Goal: Use online tool/utility: Utilize a website feature to perform a specific function

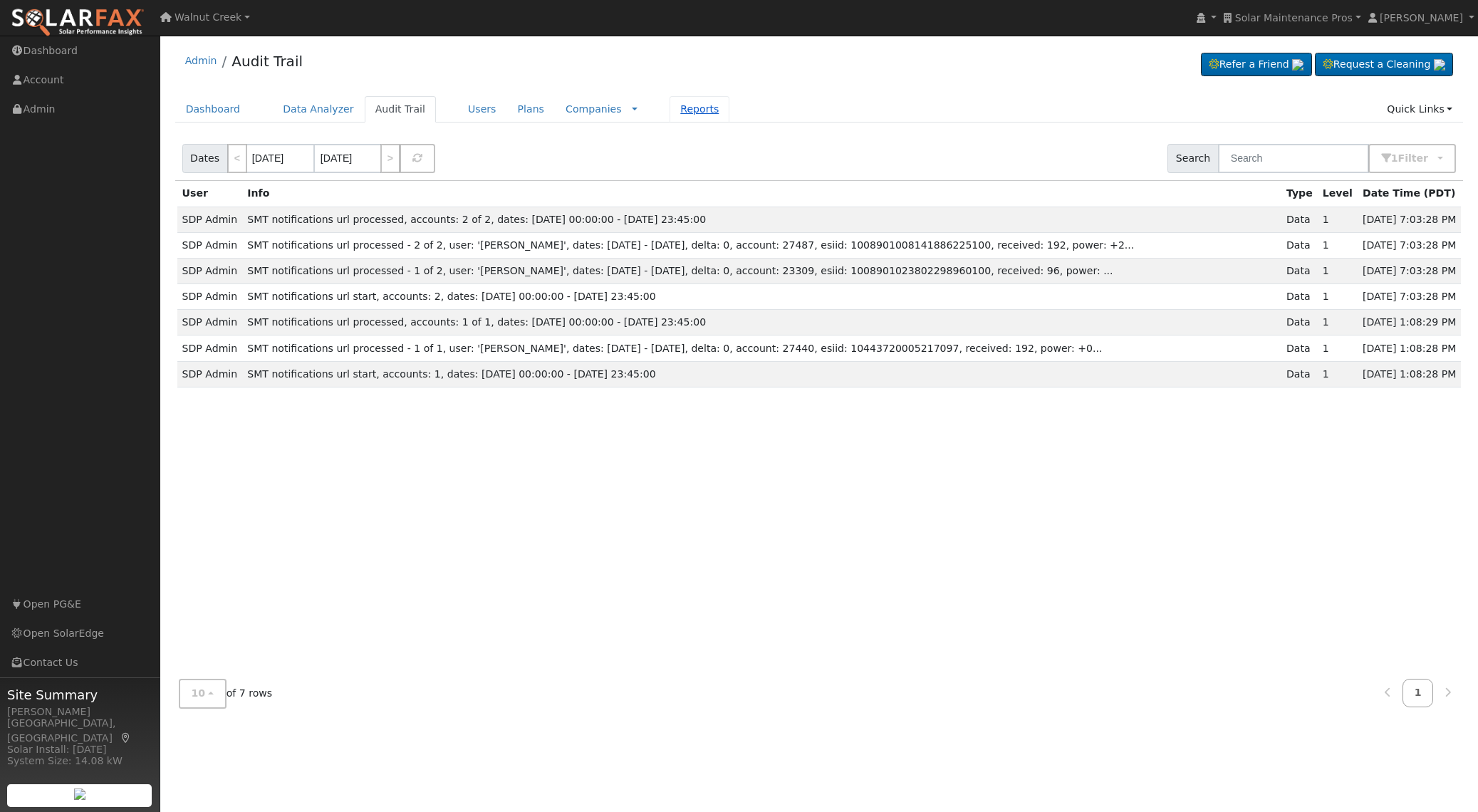
click at [672, 119] on link "Reports" at bounding box center [699, 110] width 60 height 27
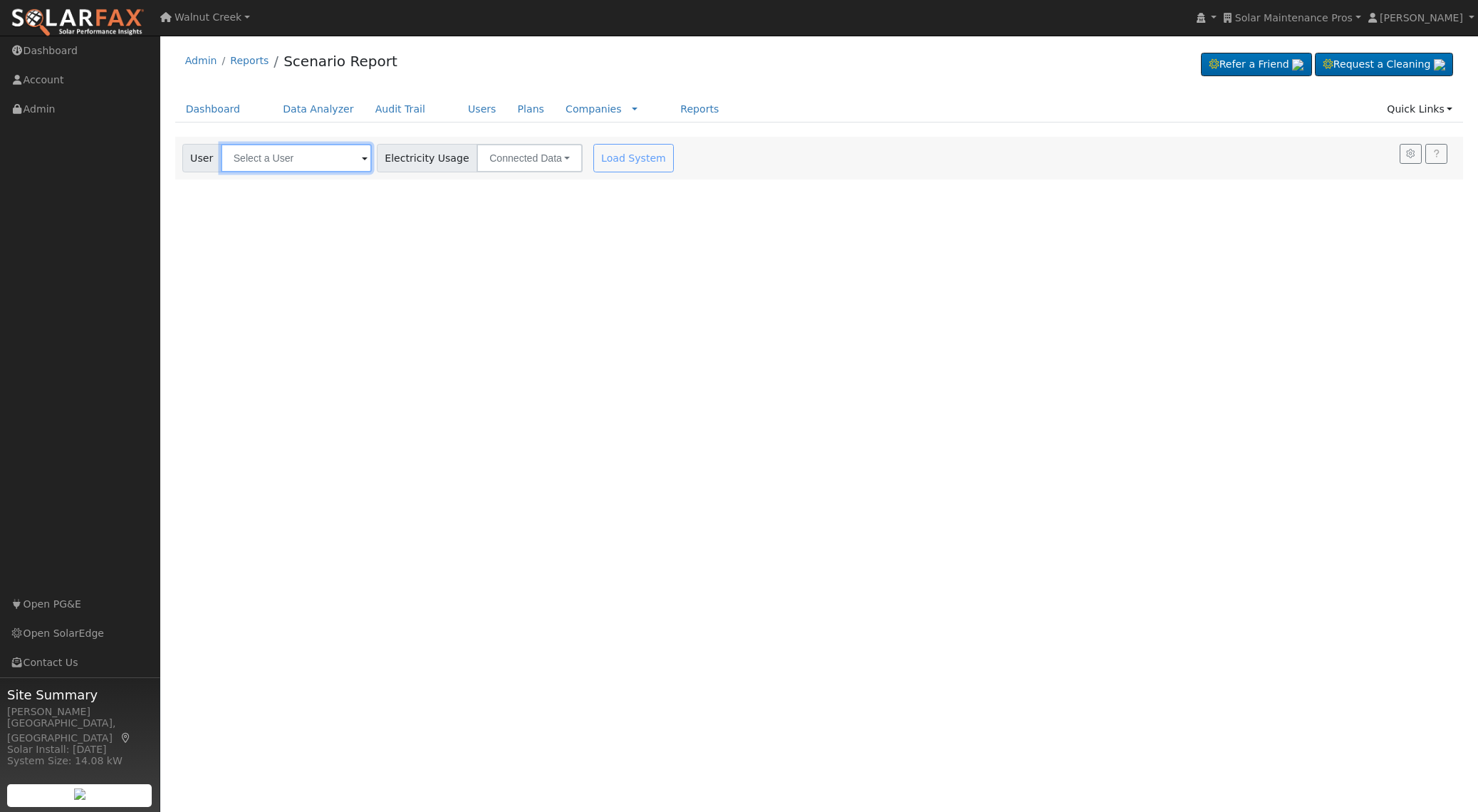
click at [248, 165] on input "text" at bounding box center [295, 158] width 151 height 29
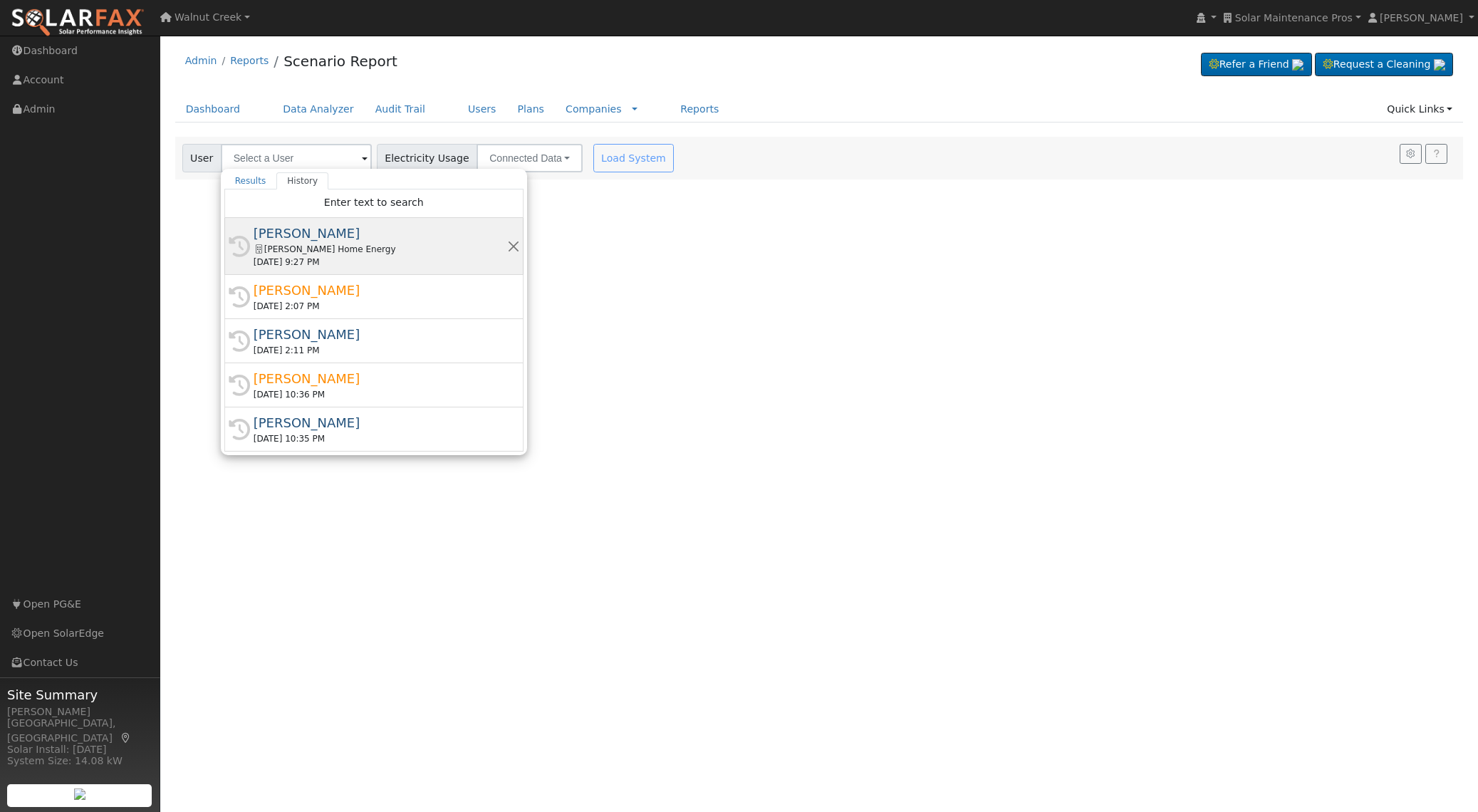
click at [341, 252] on div "[PERSON_NAME] Home Energy" at bounding box center [380, 249] width 253 height 12
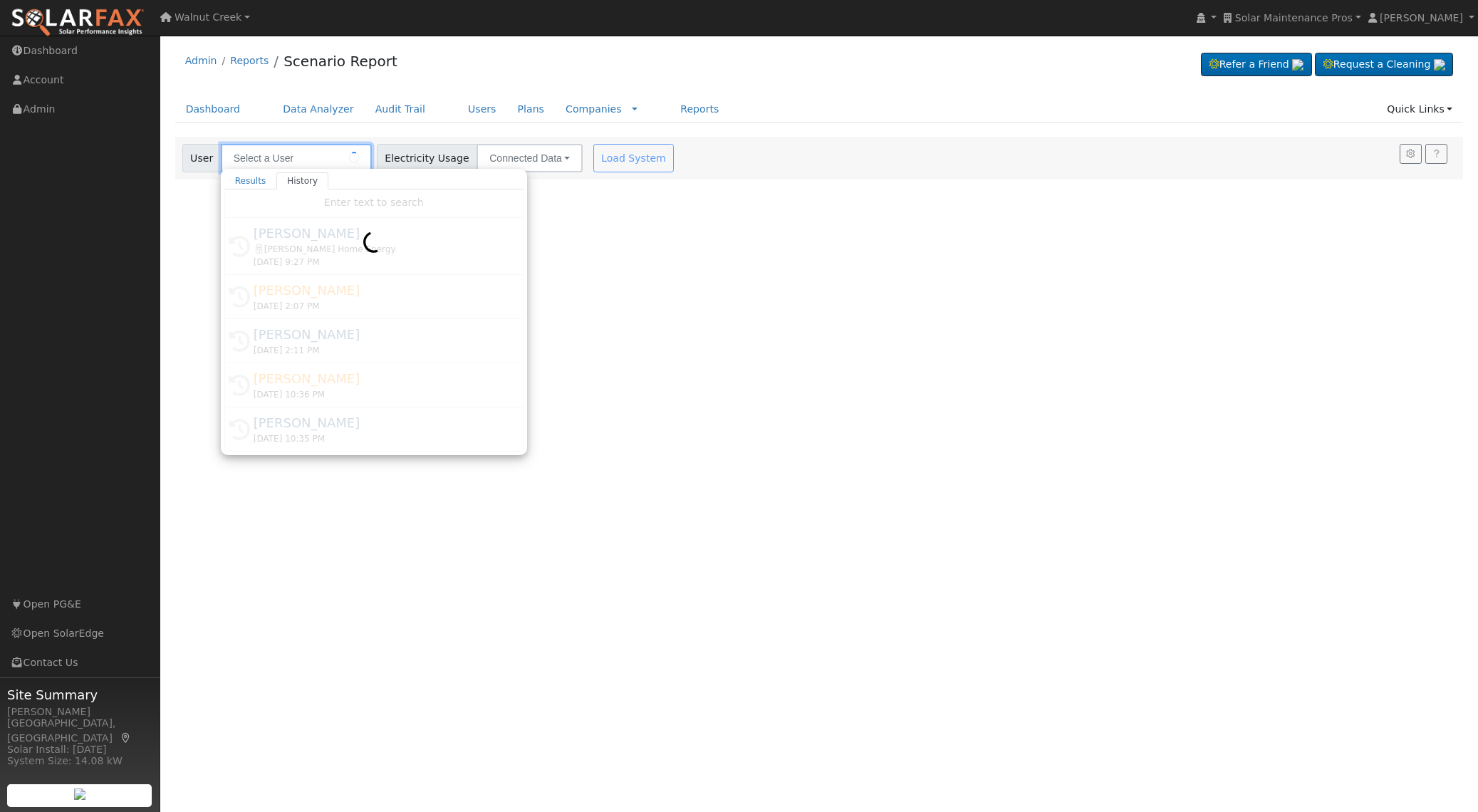
type input "[PERSON_NAME]"
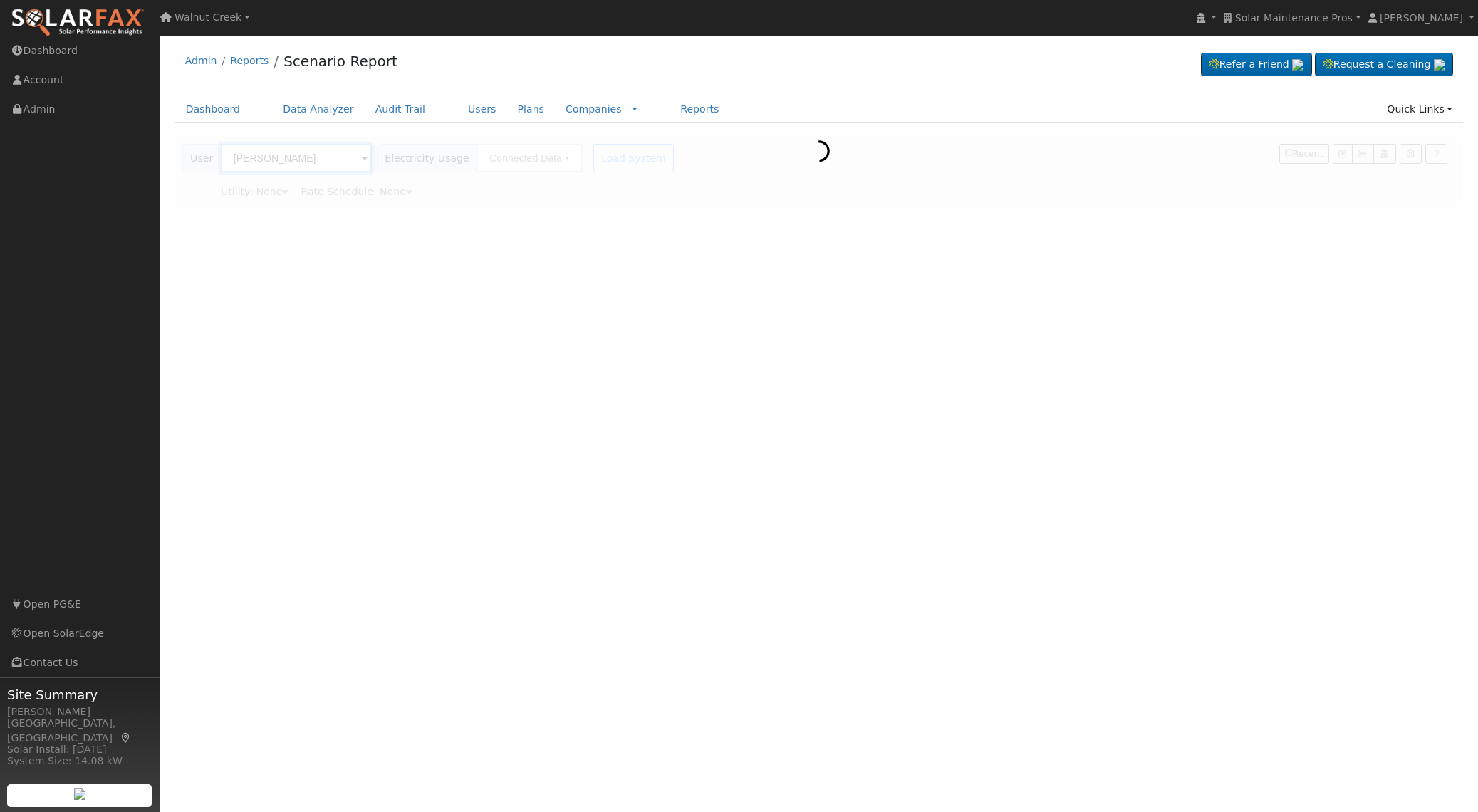
type input "San Diego Gas & Electric"
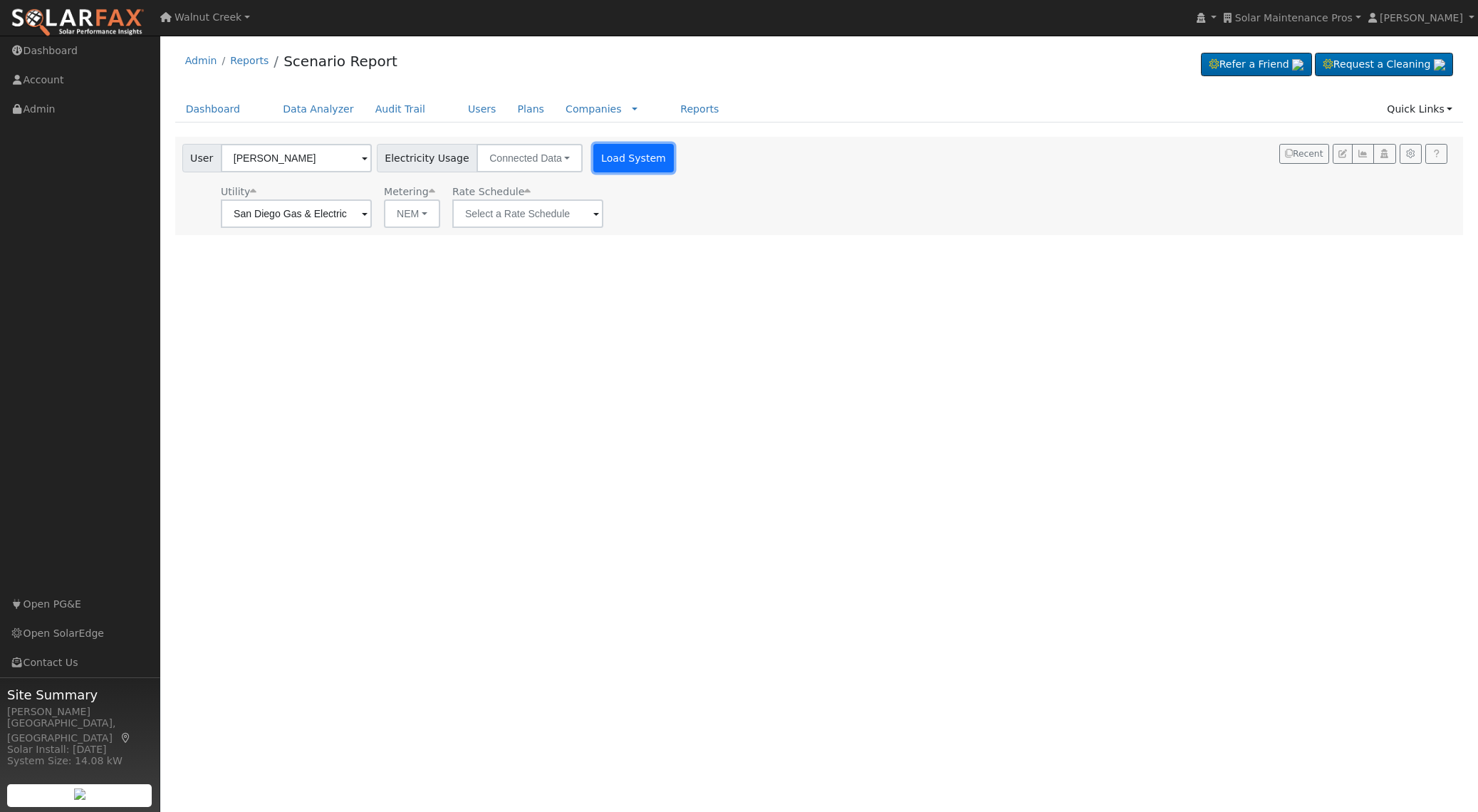
click at [607, 158] on button "Load System" at bounding box center [634, 158] width 81 height 29
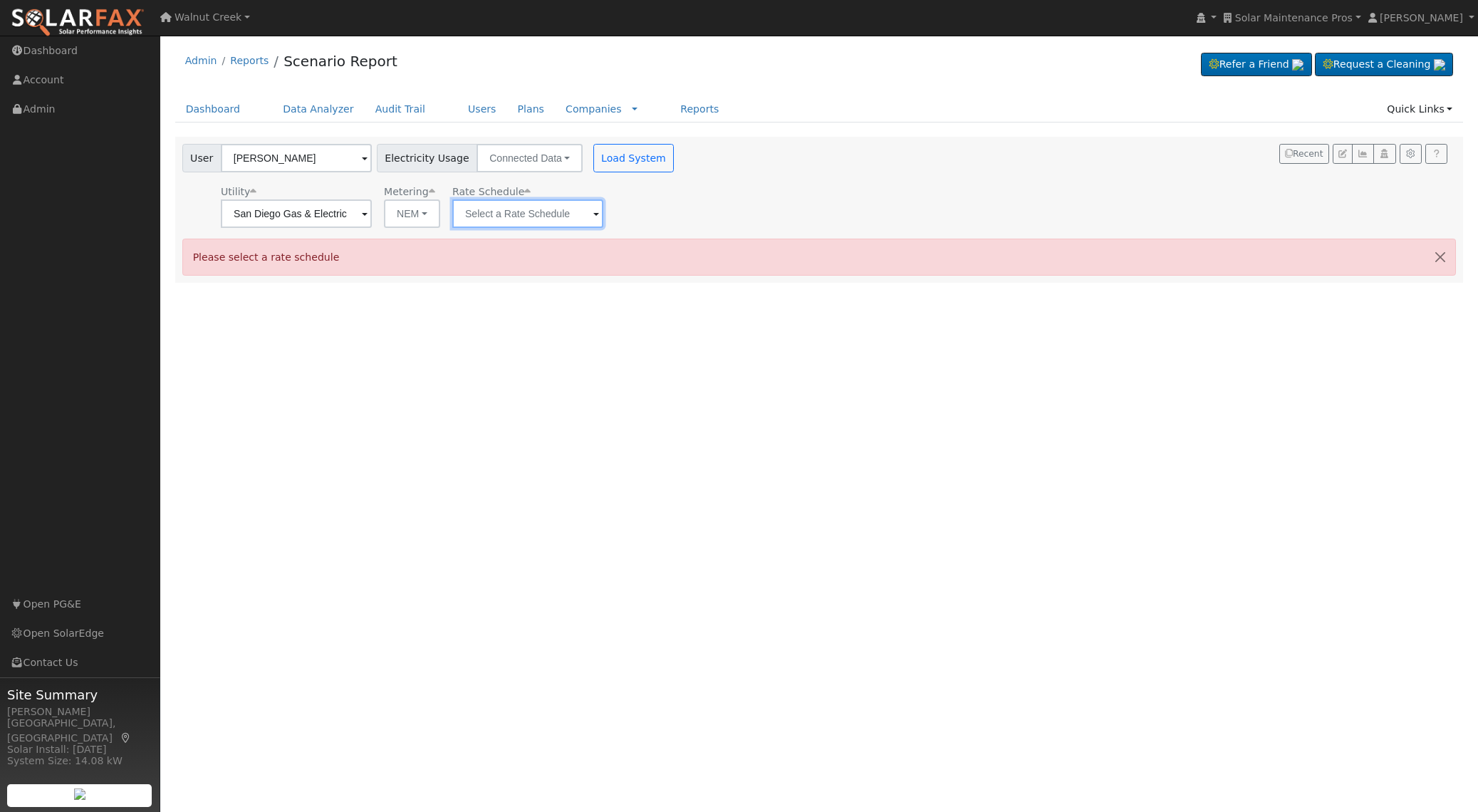
click at [518, 224] on input "text" at bounding box center [527, 214] width 151 height 29
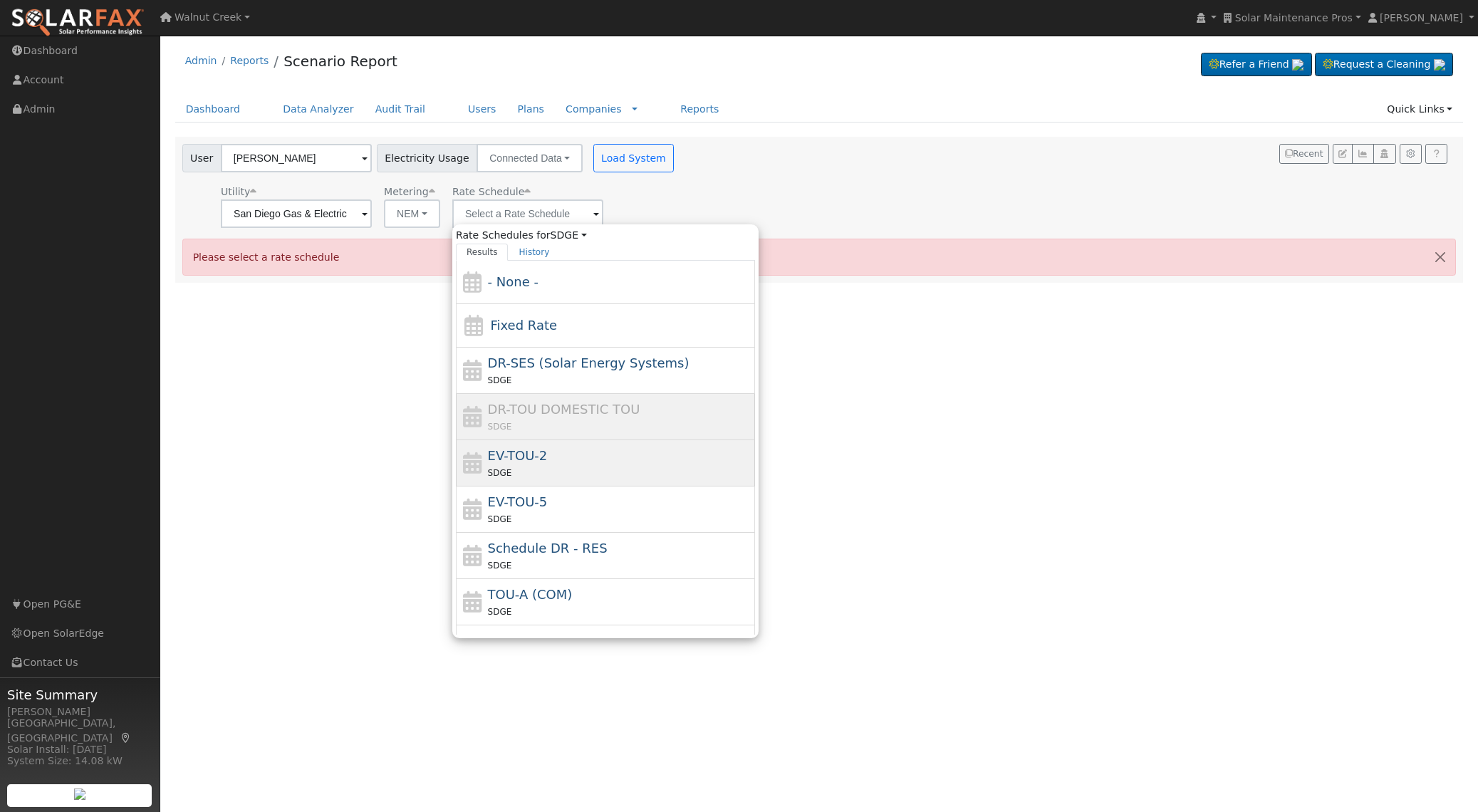
click at [579, 452] on div "EV-TOU-2 SDGE" at bounding box center [620, 463] width 264 height 34
type input "EV-TOU-2"
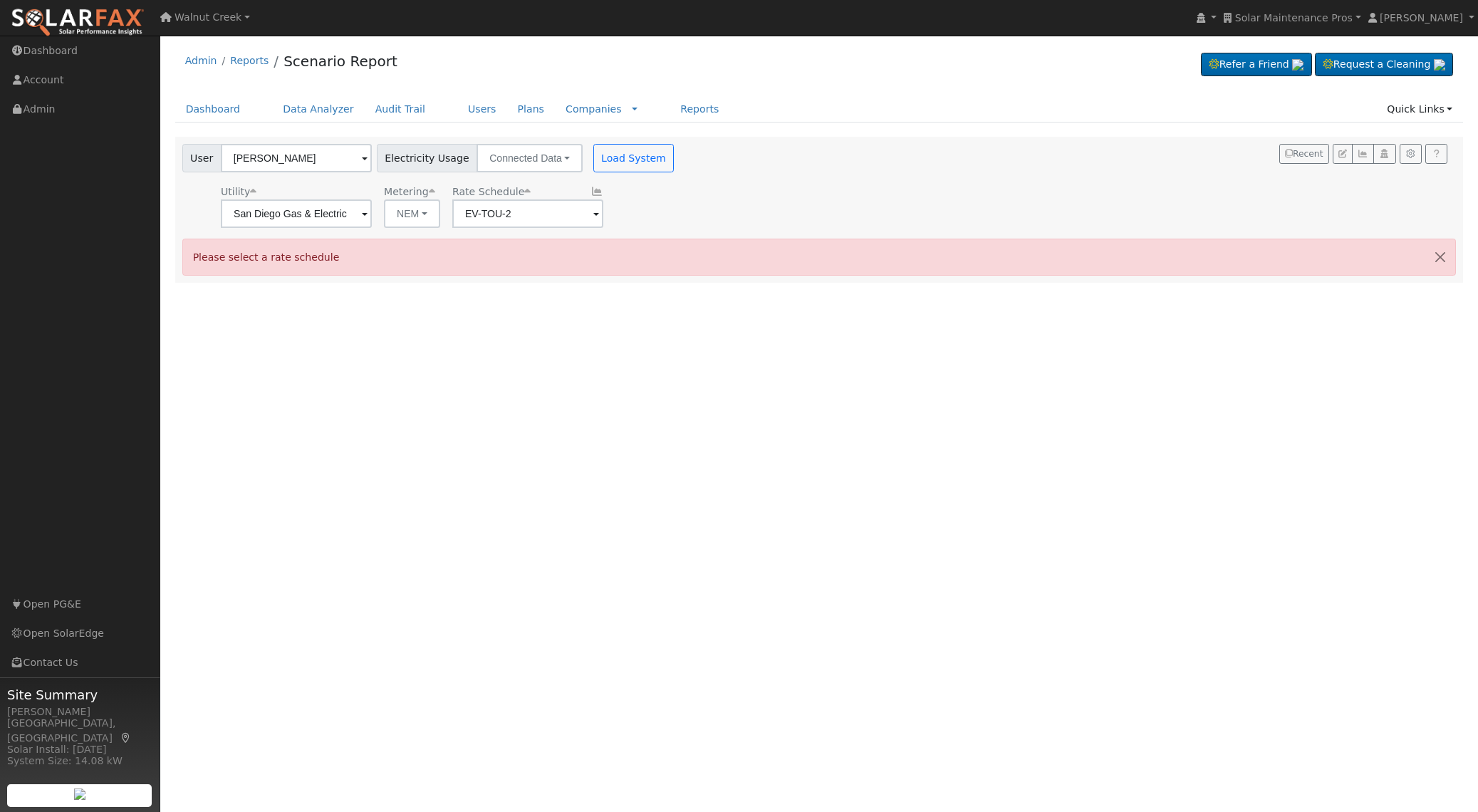
click at [604, 130] on div "Dashboard Data Analyzer Audit Trail Users Plans Companies Rate Schedules Compan…" at bounding box center [819, 116] width 1289 height 40
click at [609, 152] on button "Load System" at bounding box center [634, 158] width 81 height 29
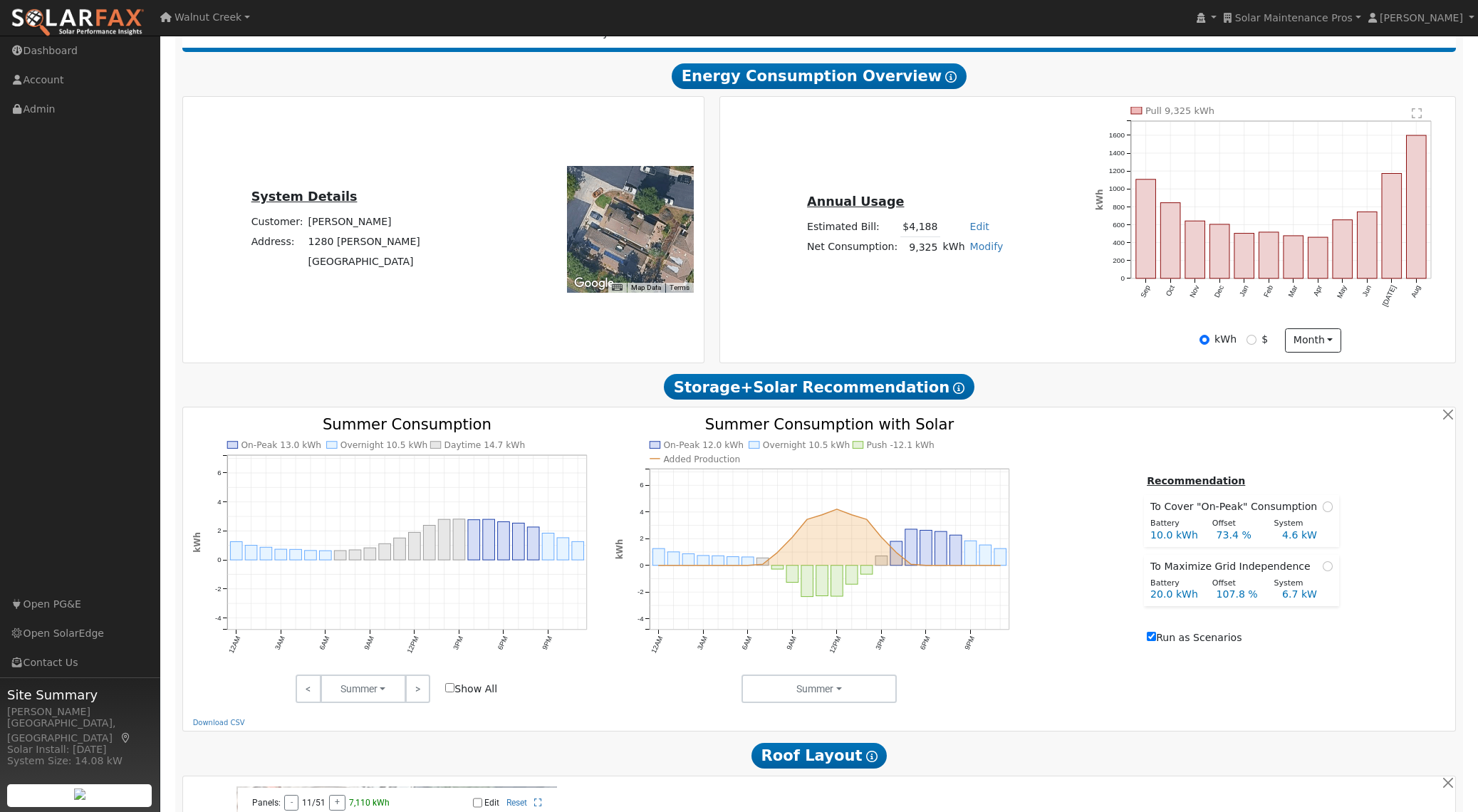
scroll to position [235, 0]
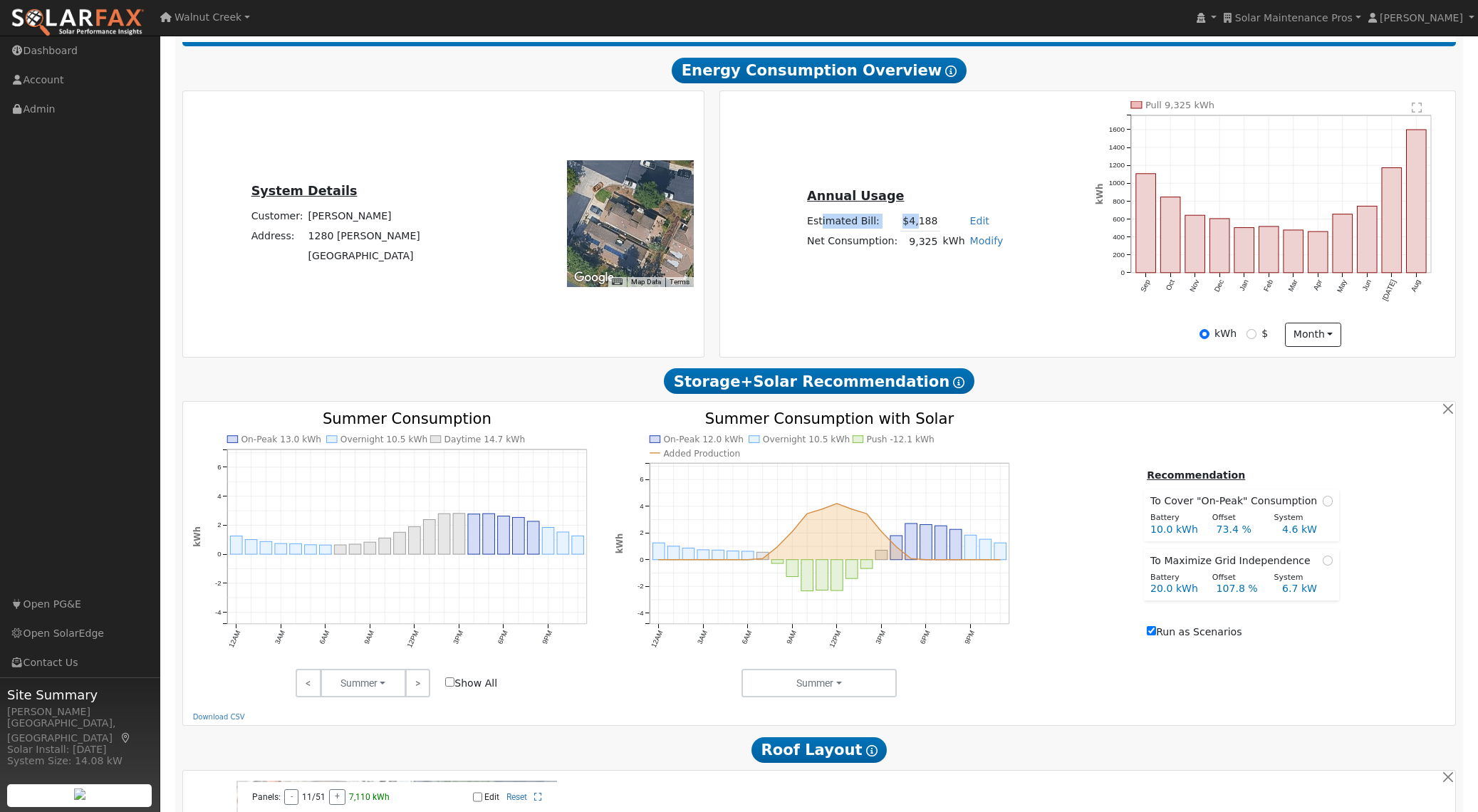
drag, startPoint x: 827, startPoint y: 221, endPoint x: 918, endPoint y: 224, distance: 91.0
click at [918, 224] on tr "Estimated Bill: $4,188 Edit Estimated Bill $ Annual" at bounding box center [905, 220] width 201 height 21
click at [959, 270] on div "Annual Usage Estimated Bill: $4,188 Edit Estimated Bill $ Annual Net Consumptio…" at bounding box center [1087, 223] width 731 height 245
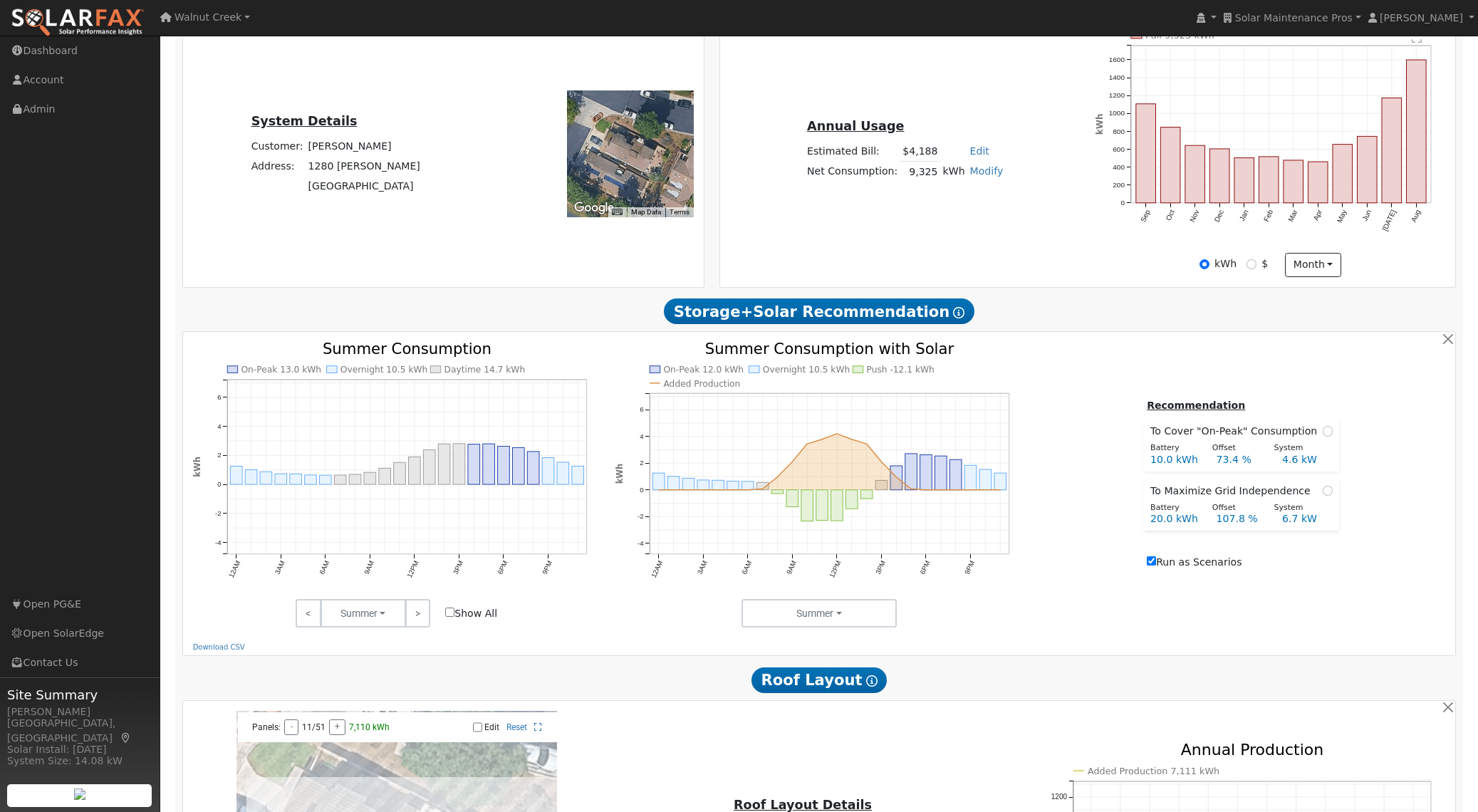
scroll to position [316, 0]
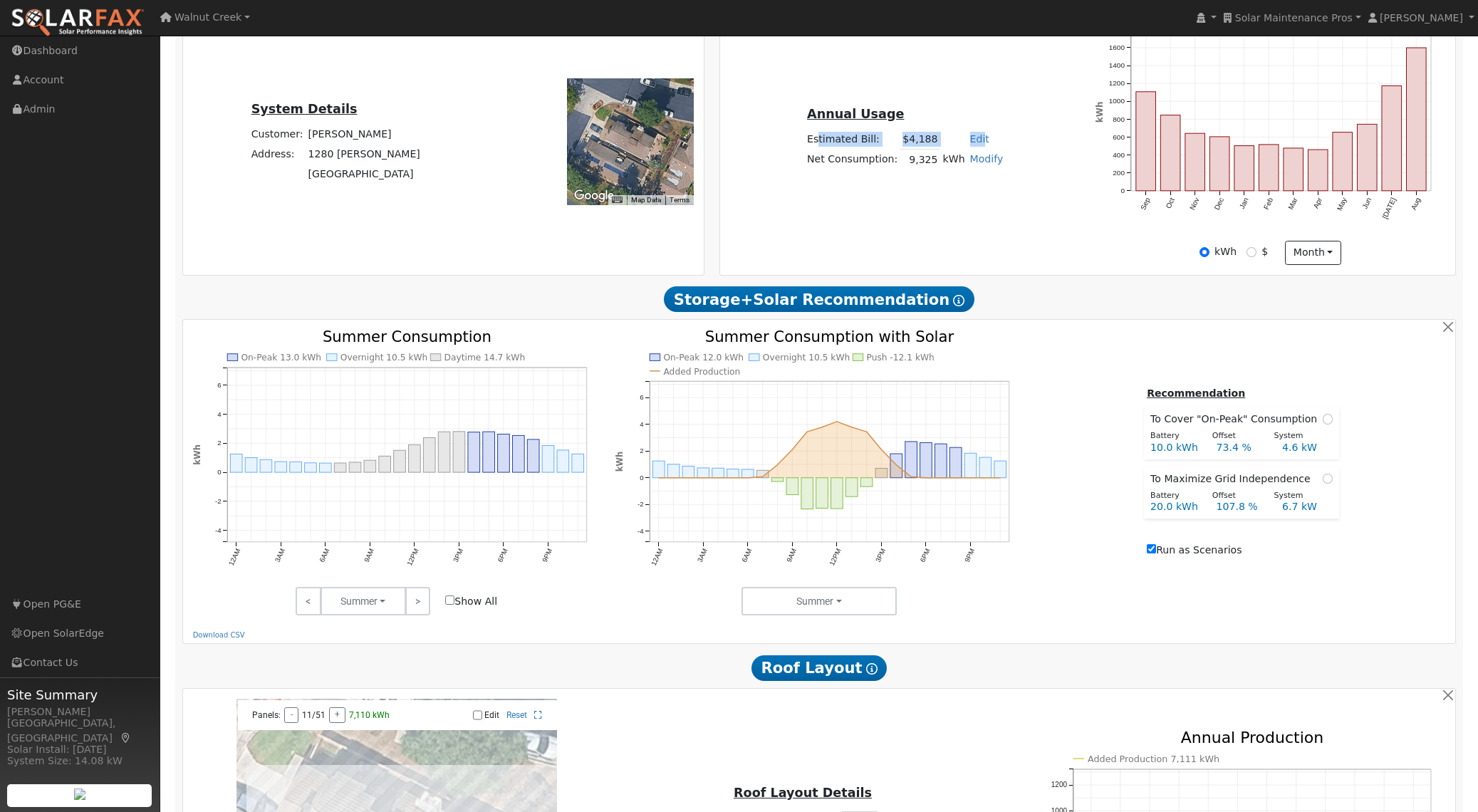
drag, startPoint x: 826, startPoint y: 145, endPoint x: 979, endPoint y: 151, distance: 153.1
click at [979, 150] on tr "Estimated Bill: $4,188 Edit Estimated Bill $ Annual" at bounding box center [905, 138] width 201 height 21
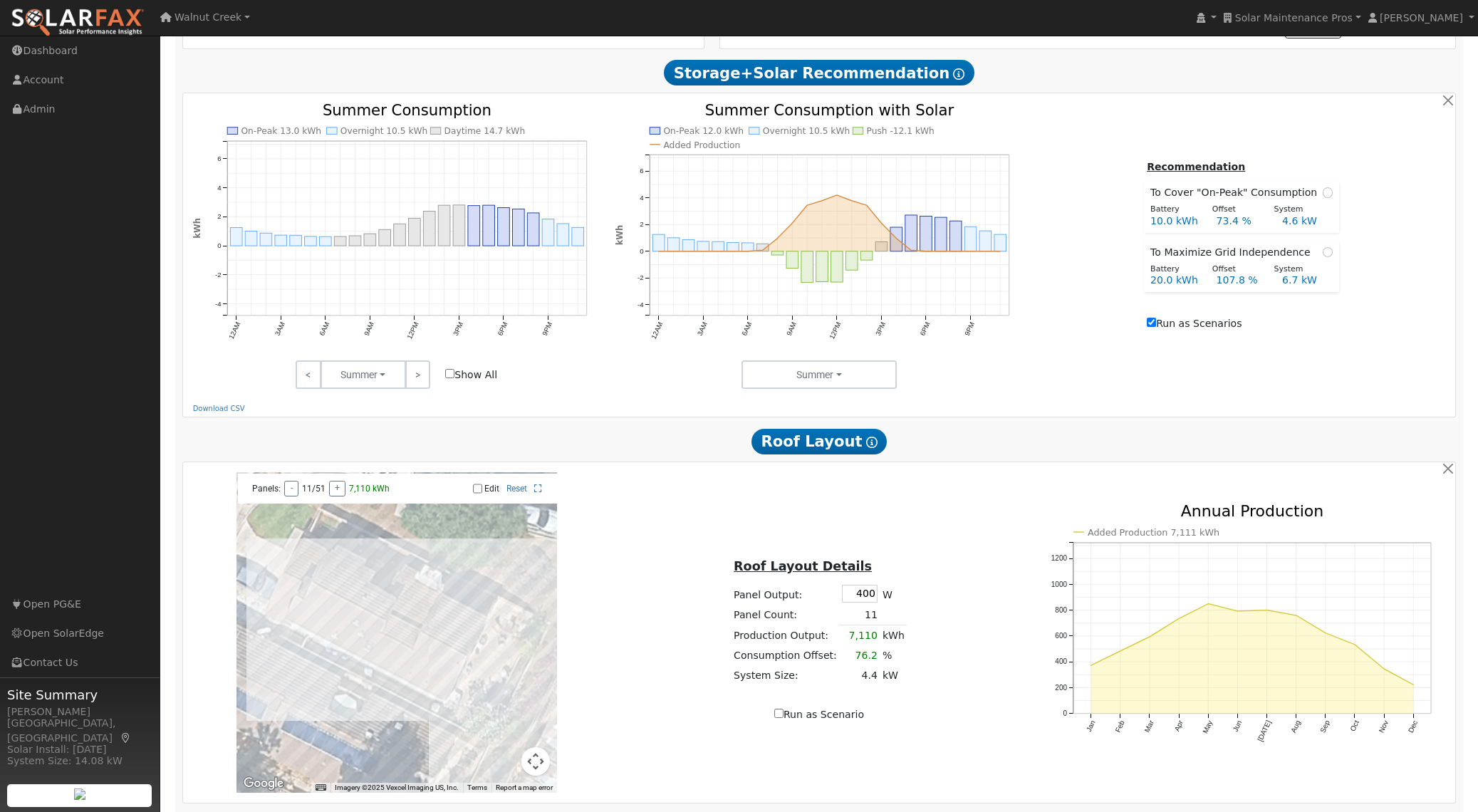
scroll to position [715, 0]
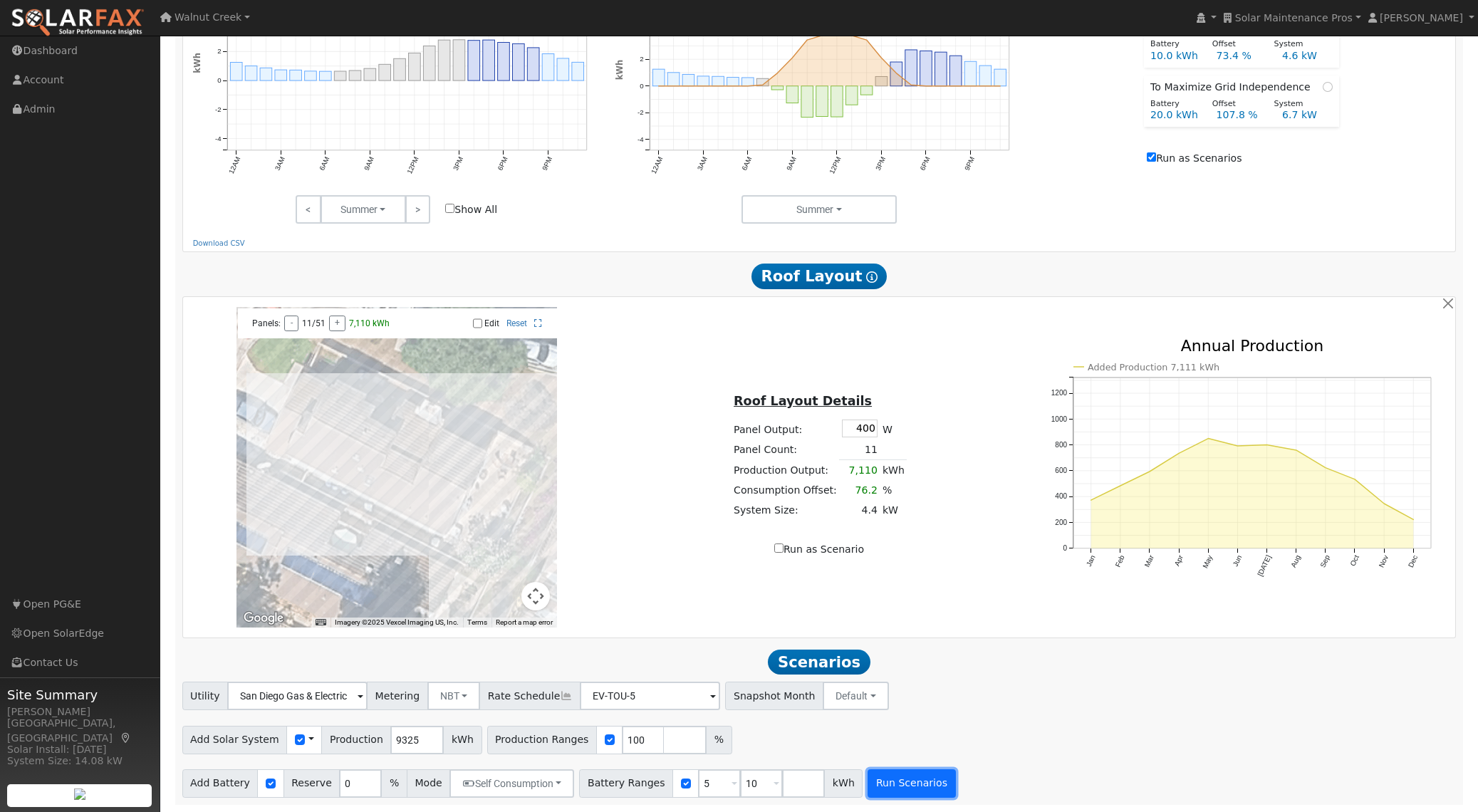
click at [913, 785] on button "Run Scenarios" at bounding box center [911, 783] width 87 height 29
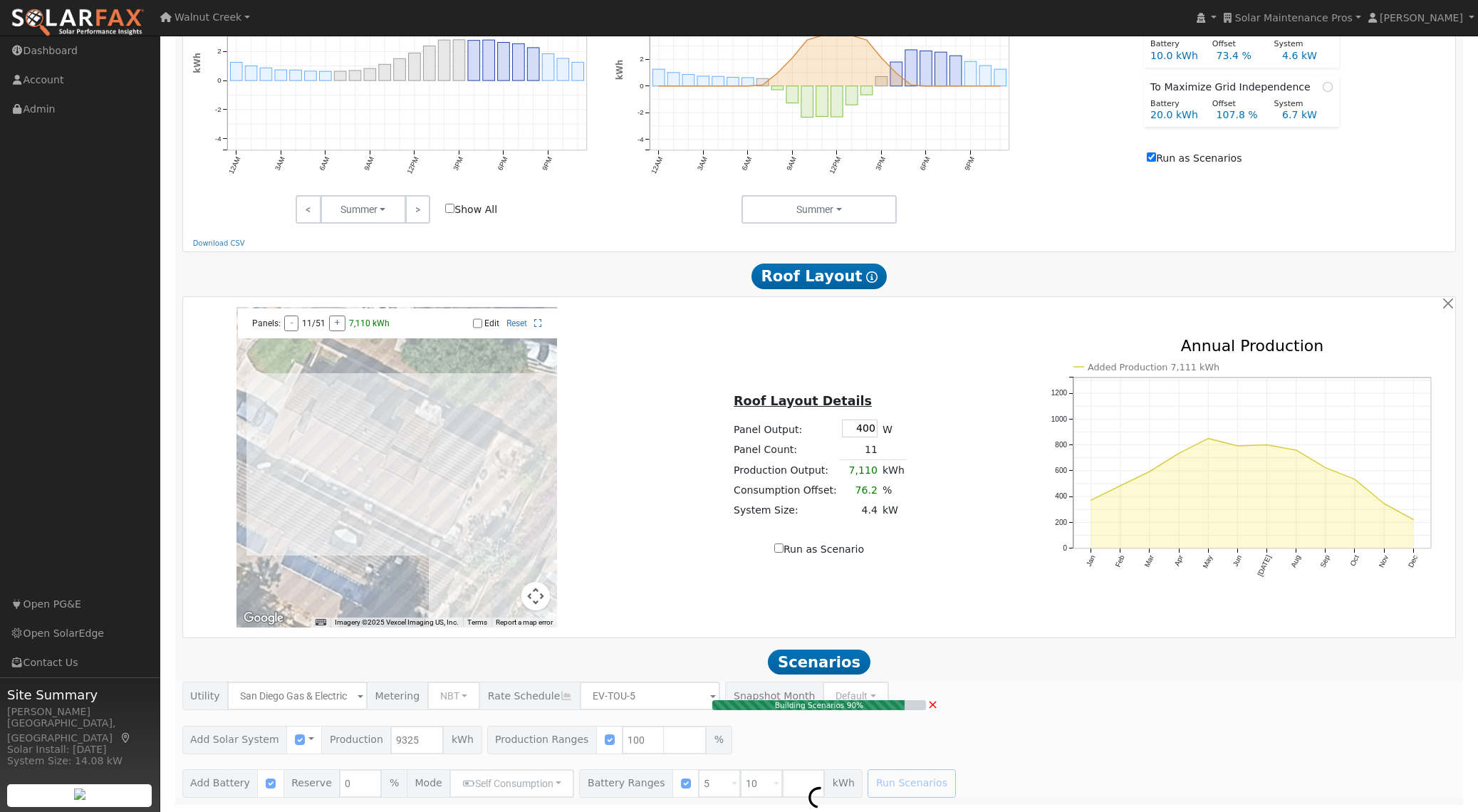
type input "6.2"
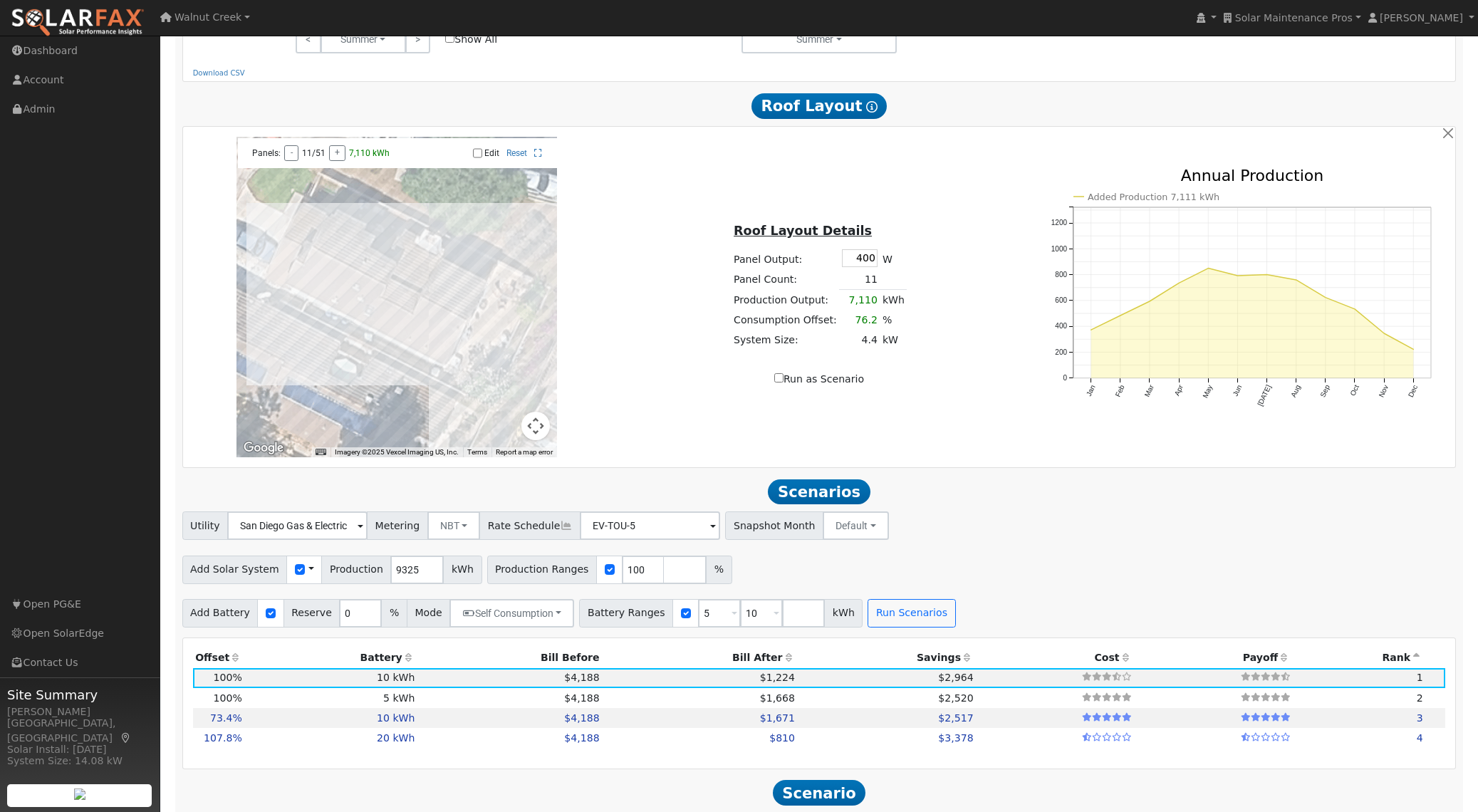
scroll to position [742, 0]
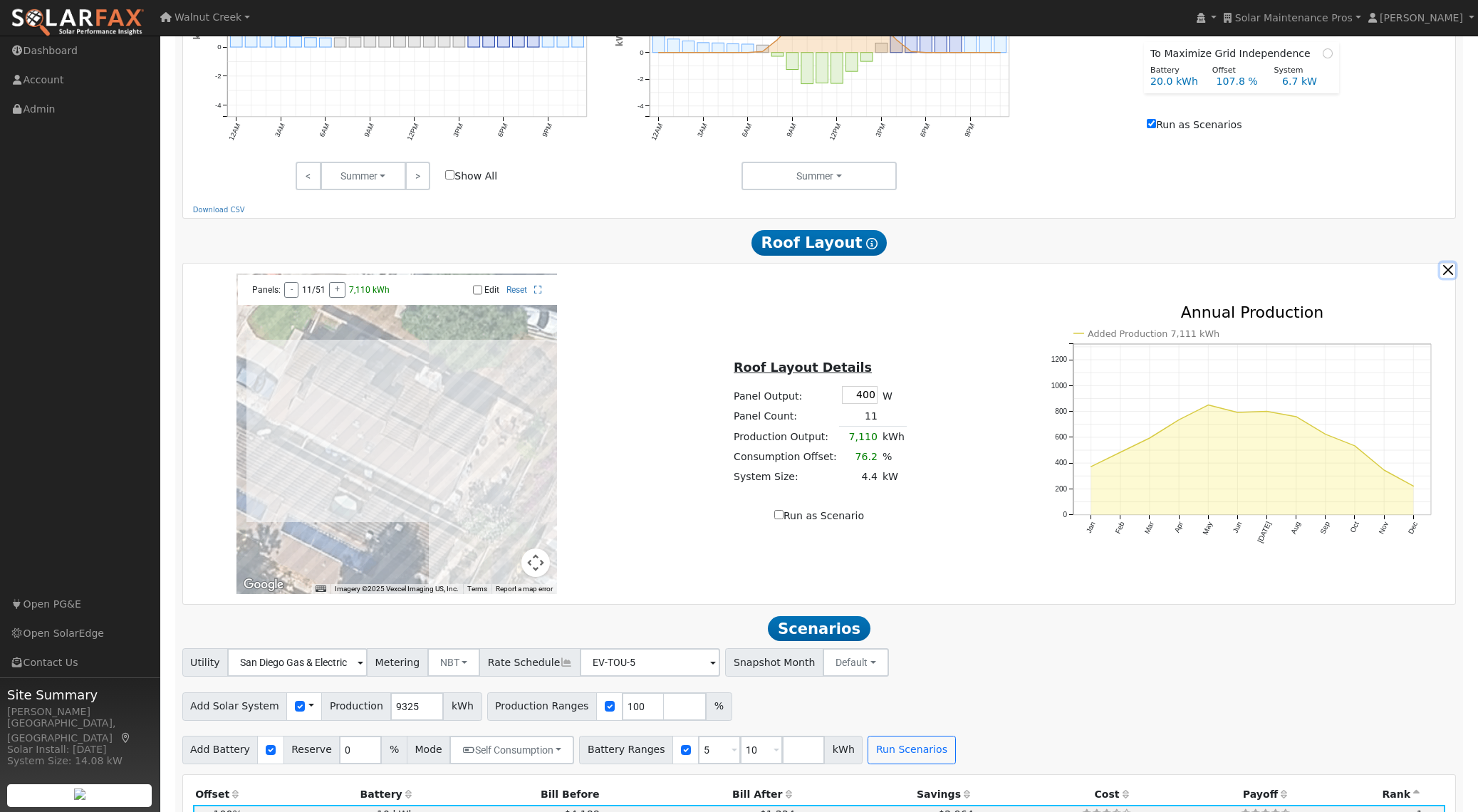
click at [1444, 273] on button "button" at bounding box center [1448, 270] width 15 height 15
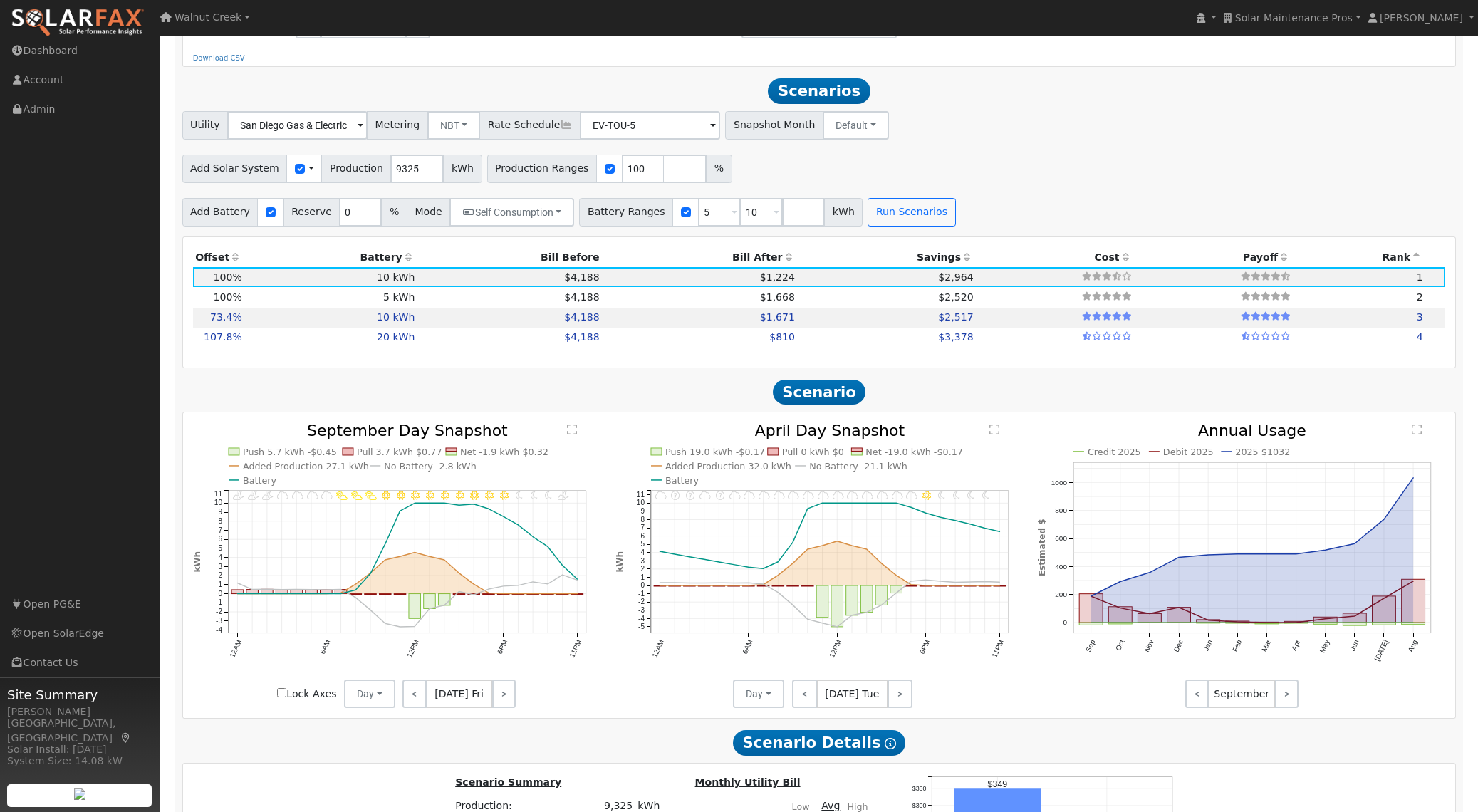
scroll to position [874, 0]
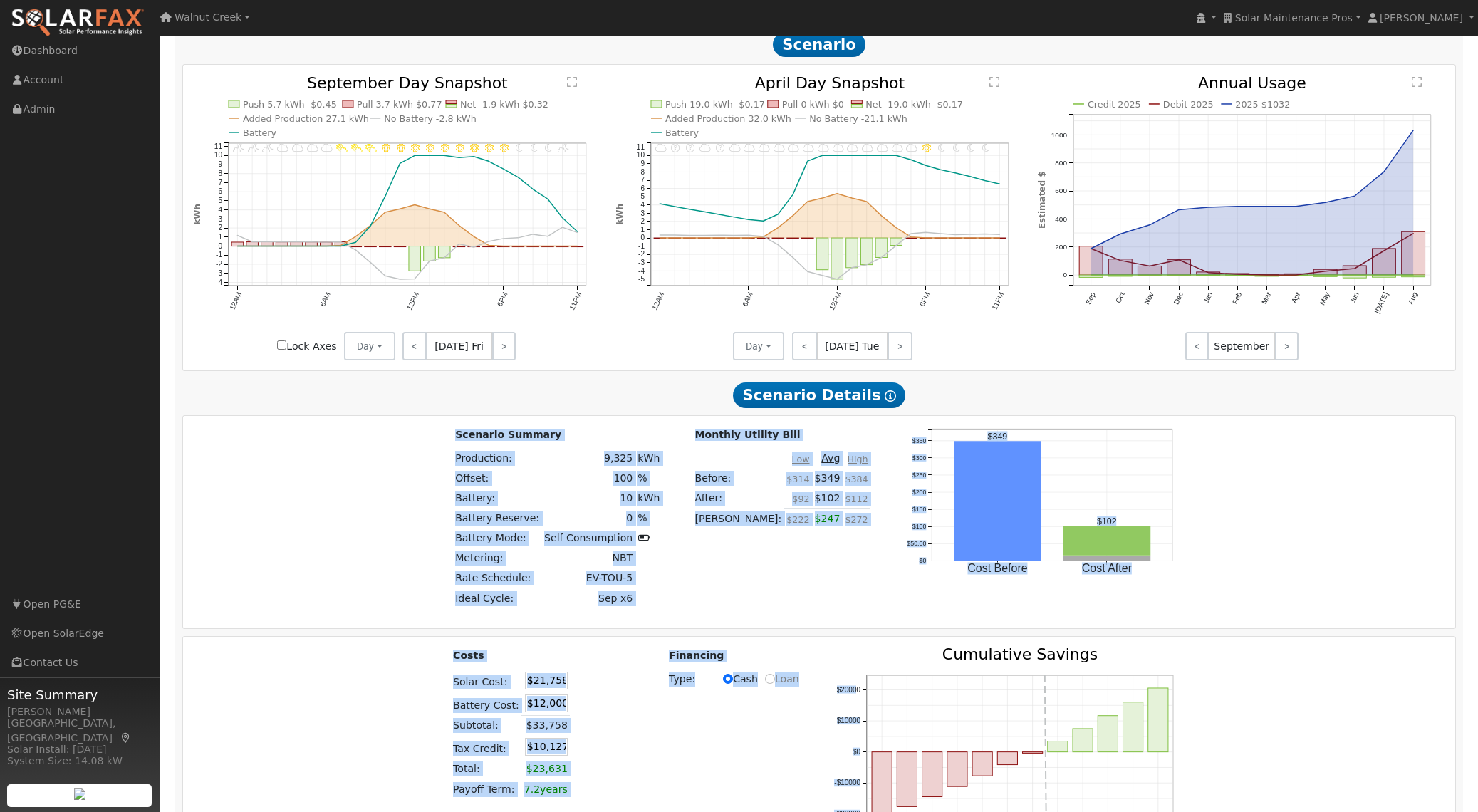
drag, startPoint x: 612, startPoint y: 590, endPoint x: 1162, endPoint y: 860, distance: 612.7
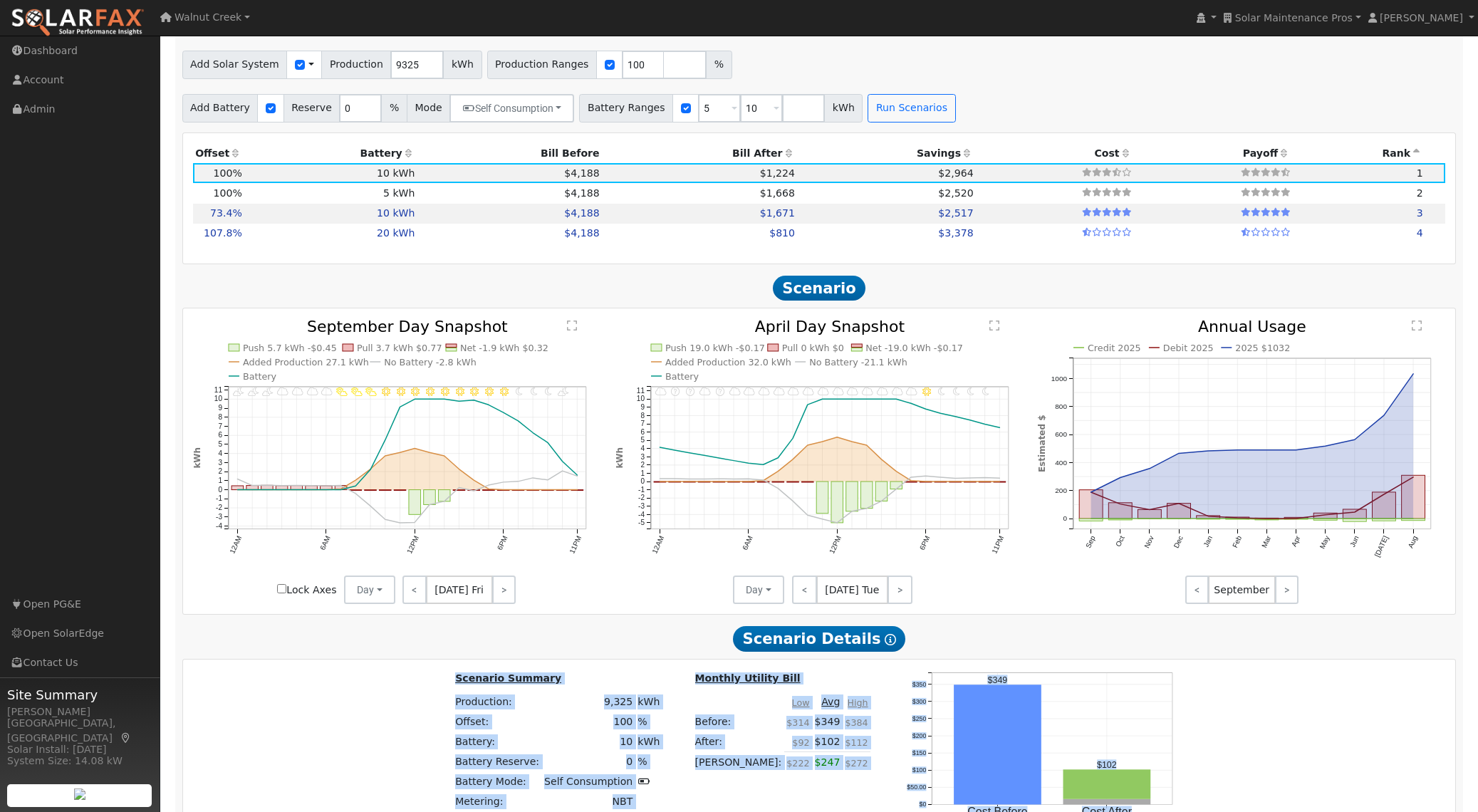
scroll to position [999, 0]
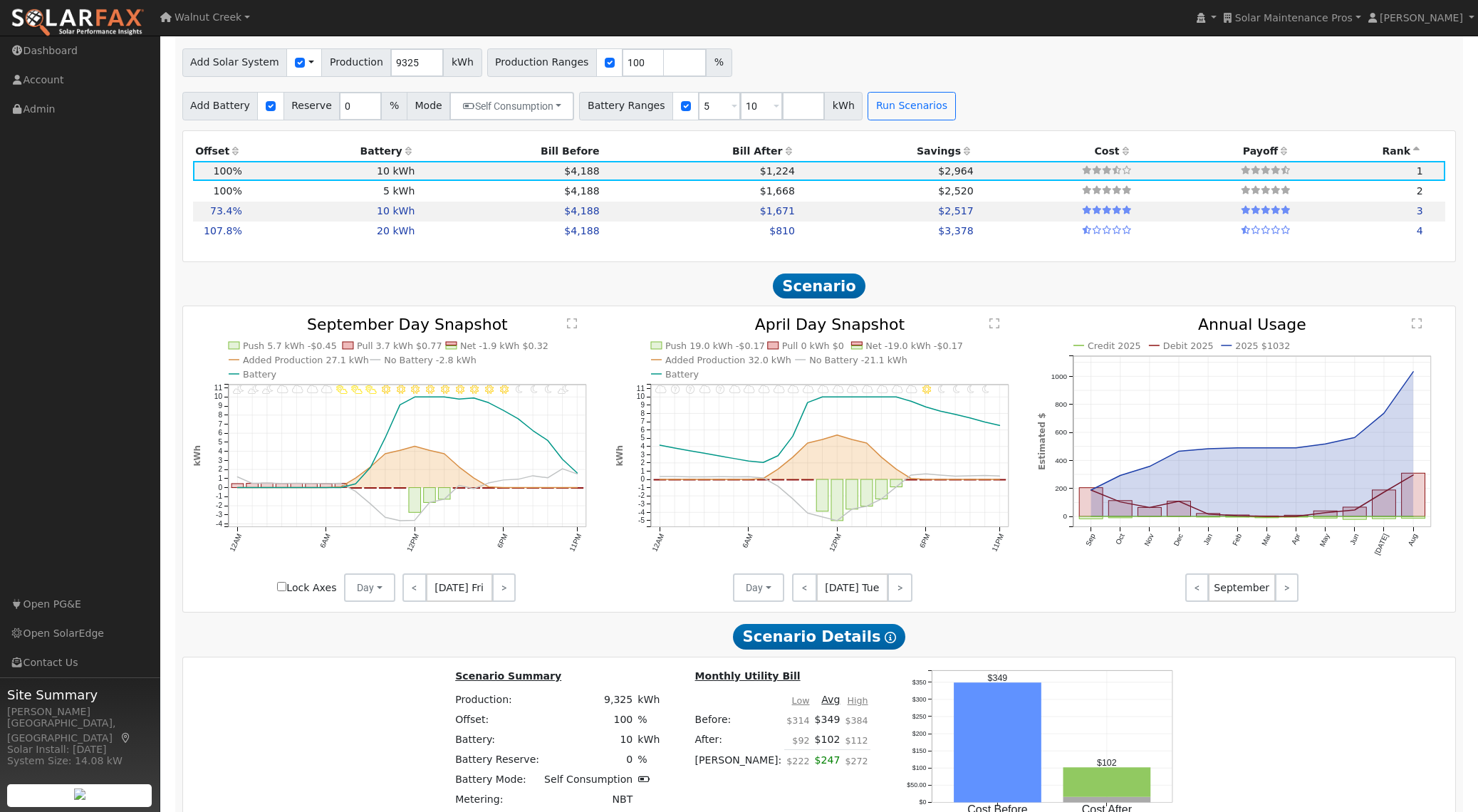
click at [1042, 610] on div "11PM - undefined 10PM - PartlyCloudy 9PM - MostlyClear 8PM - Clear 7PM - Clear …" at bounding box center [819, 459] width 1273 height 305
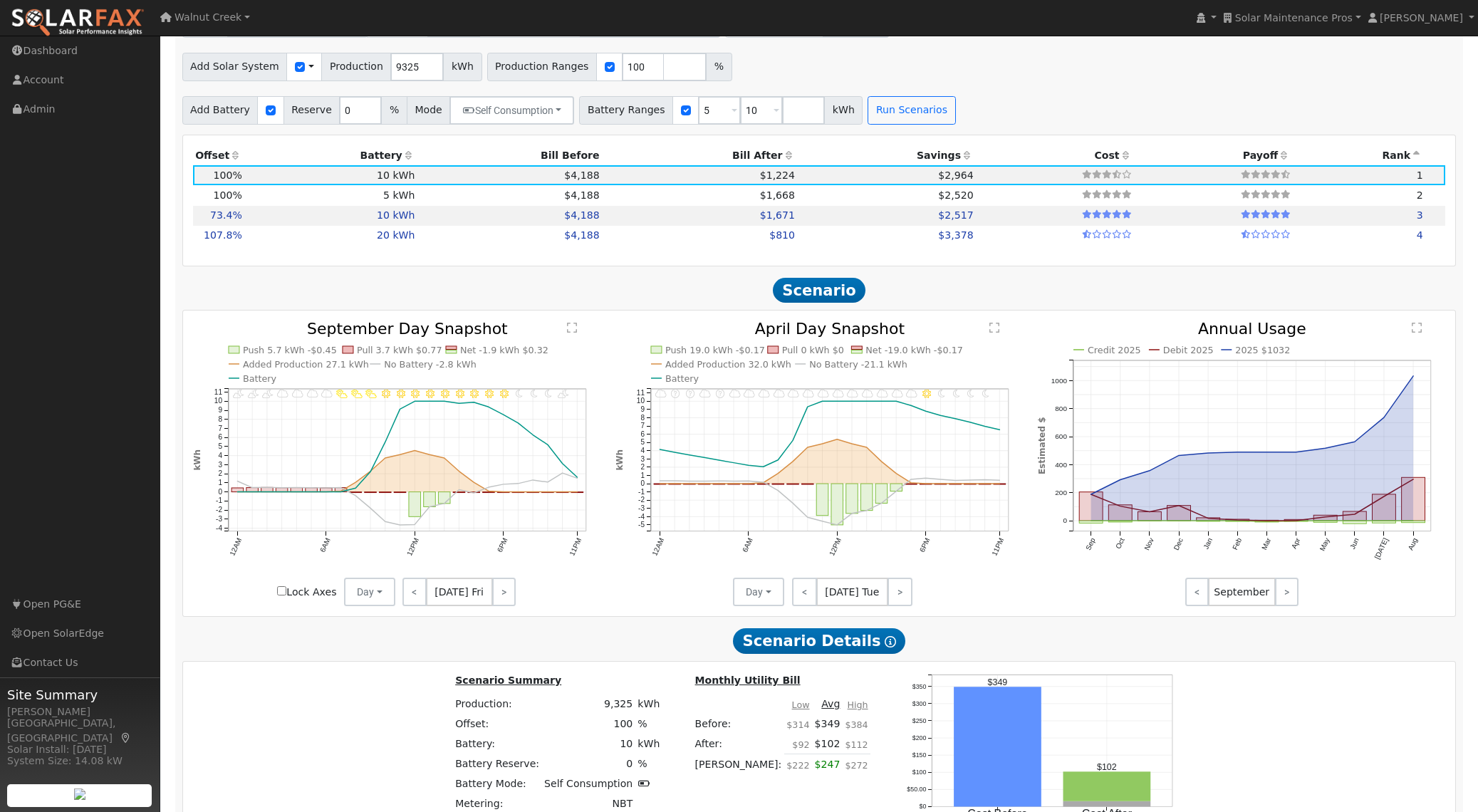
scroll to position [994, 0]
click at [639, 609] on icon "11PM - undefined 10PM - MostlyClear 9PM - Clear 8PM - Clear 7PM - Clear 6PM - M…" at bounding box center [819, 465] width 408 height 286
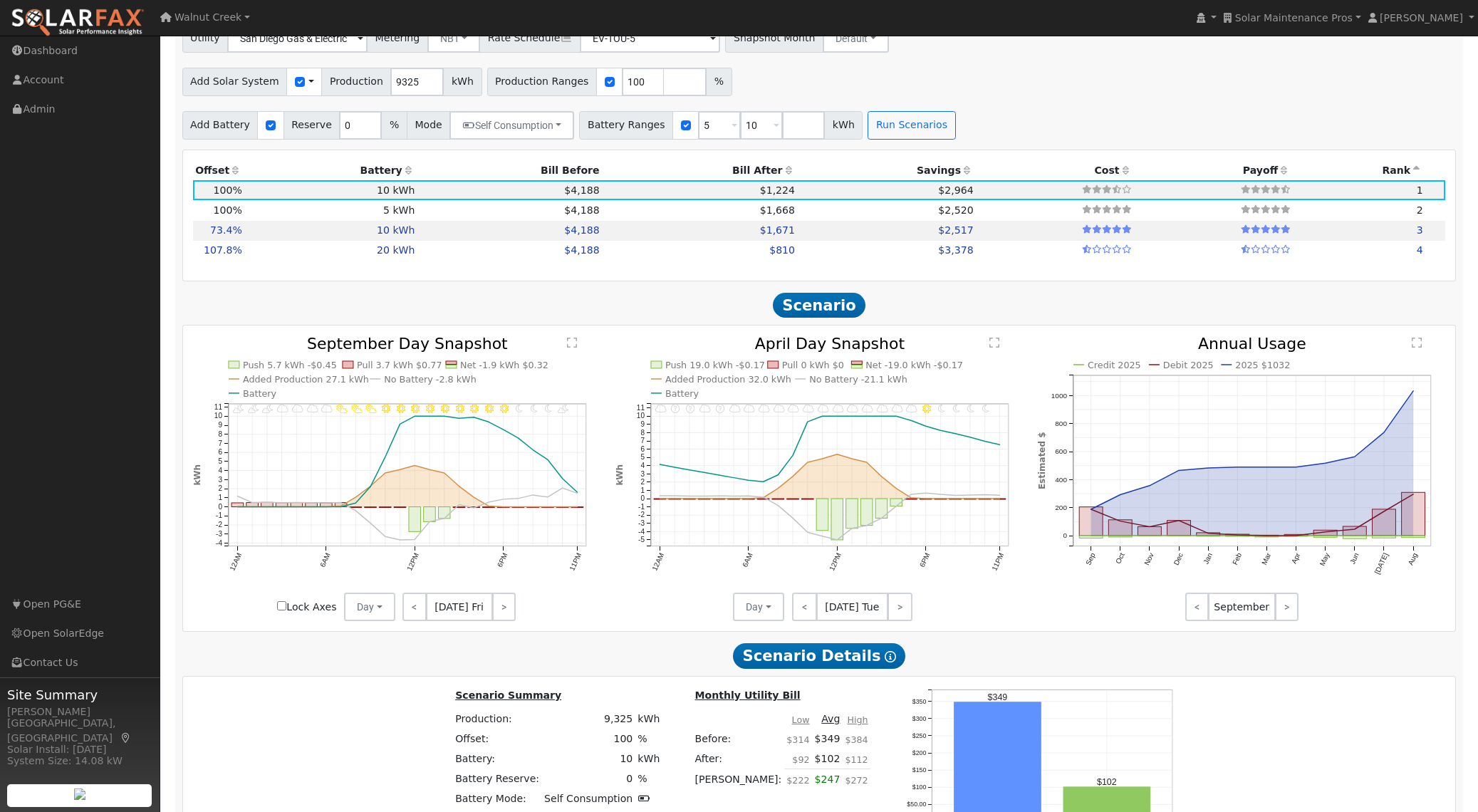
scroll to position [980, 0]
click at [599, 344] on icon "11PM - undefined 10PM - PartlyCloudy 9PM - MostlyClear 8PM - Clear 7PM - Clear …" at bounding box center [396, 480] width 408 height 286
click at [1008, 138] on div "Add Battery Reserve 0 % Mode Self Consumption Self Consumption Peak Savings ACC…" at bounding box center [819, 124] width 1280 height 34
click at [722, 669] on h2 "Scenario Details Show Help" at bounding box center [819, 657] width 1275 height 27
